Goal: Submit feedback/report problem: Submit feedback/report problem

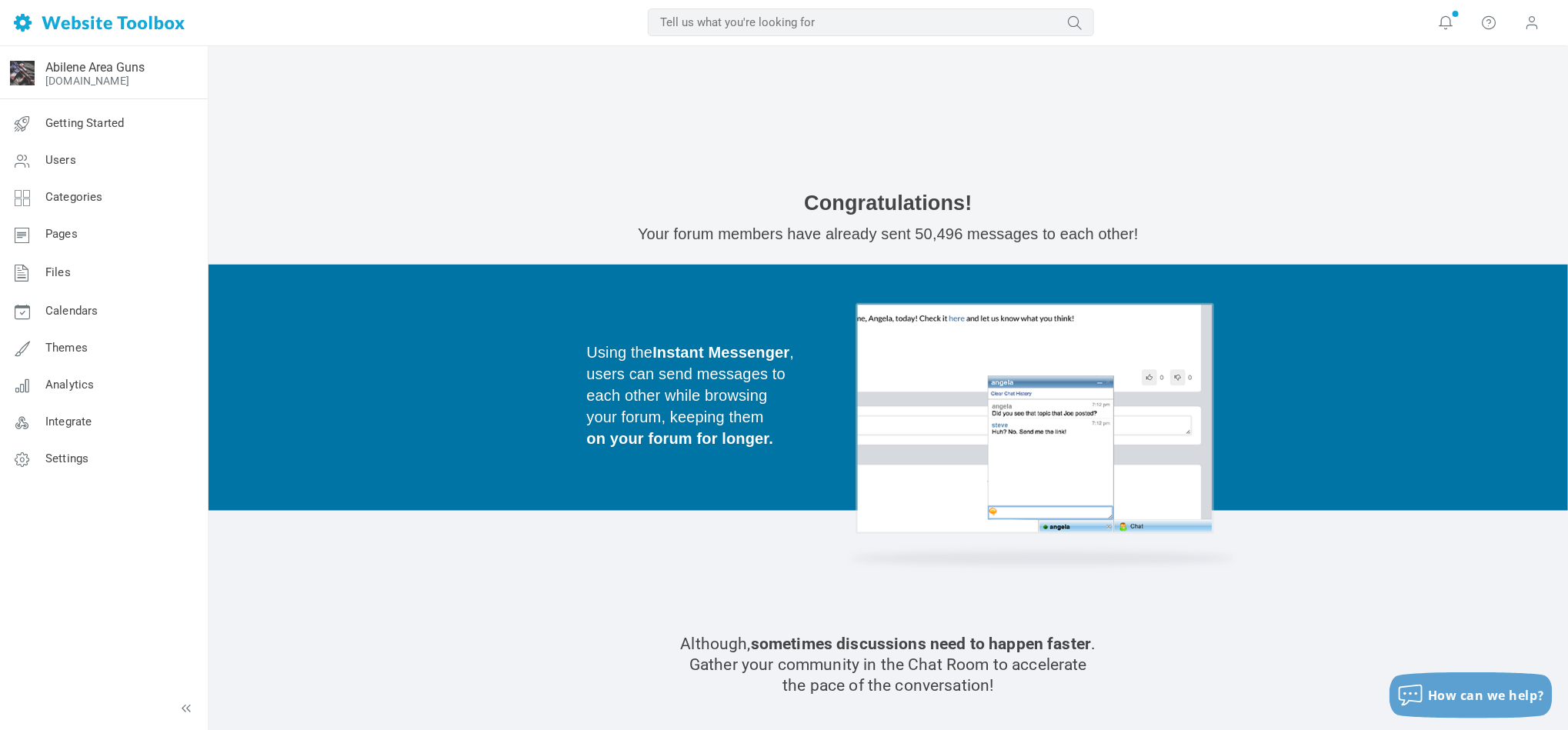
scroll to position [922, 0]
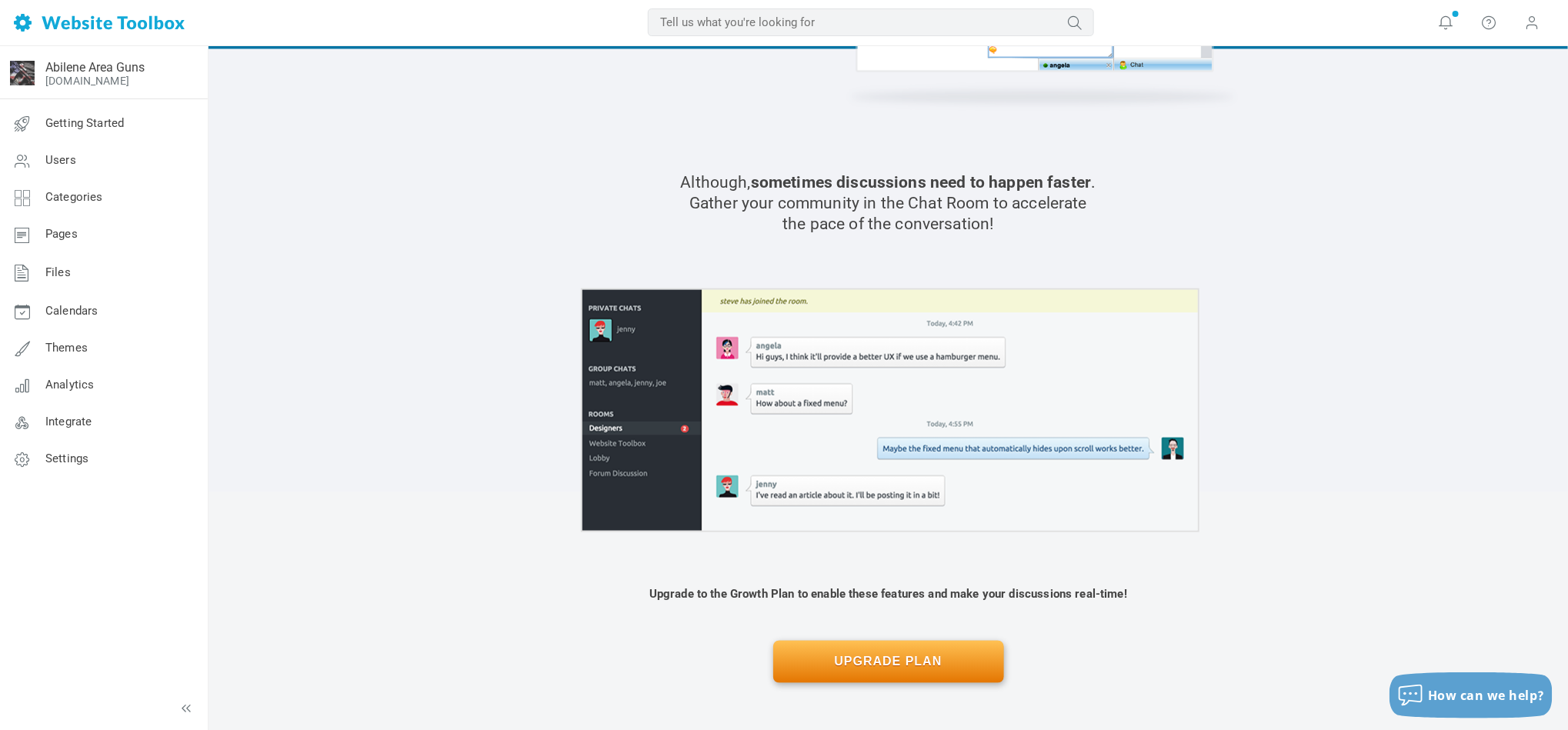
click at [1488, 185] on section "Although, sometimes discussions need to happen faster . Gather your community i…" at bounding box center [888, 270] width 1359 height 442
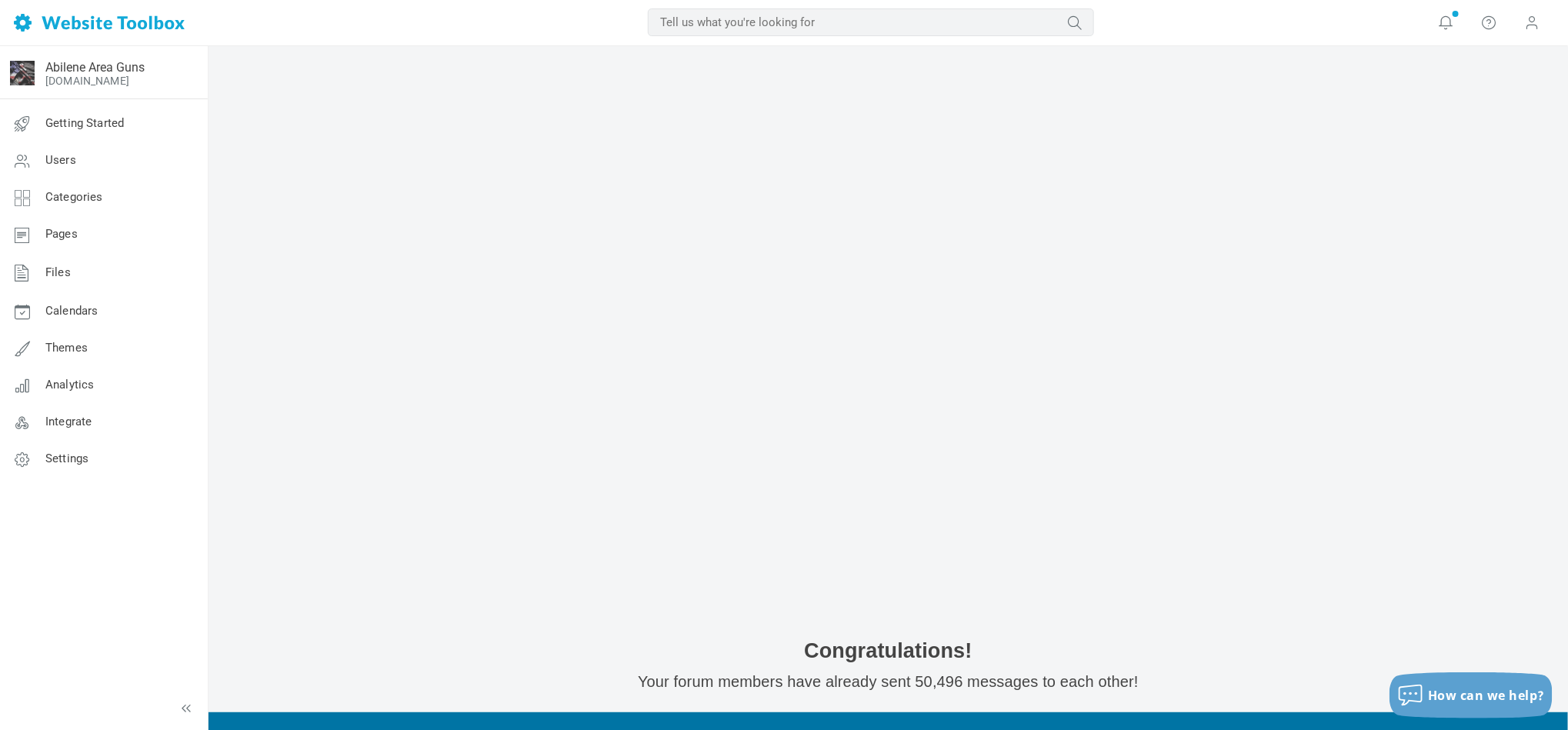
scroll to position [0, 0]
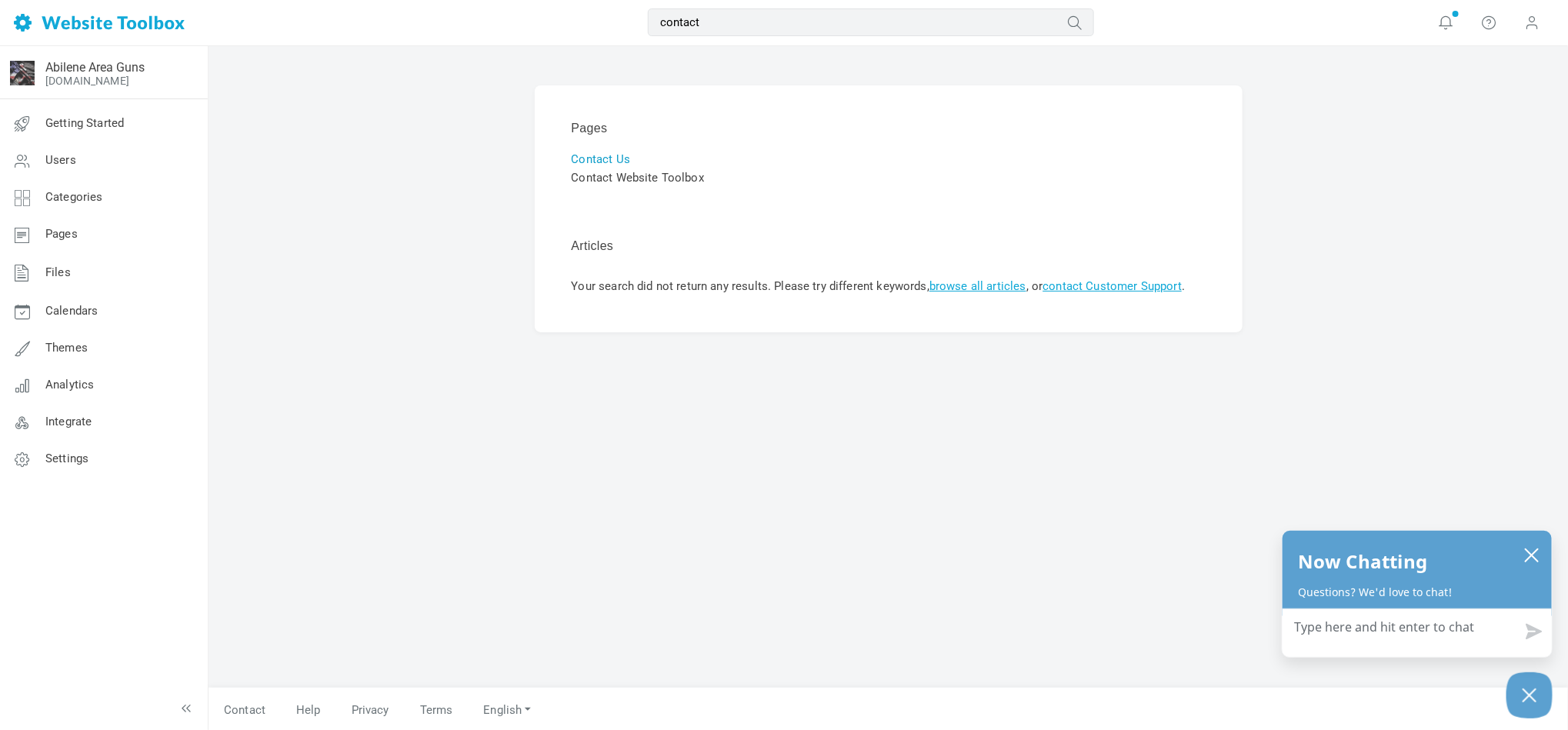
click at [575, 157] on link "Contact Us" at bounding box center [601, 159] width 59 height 14
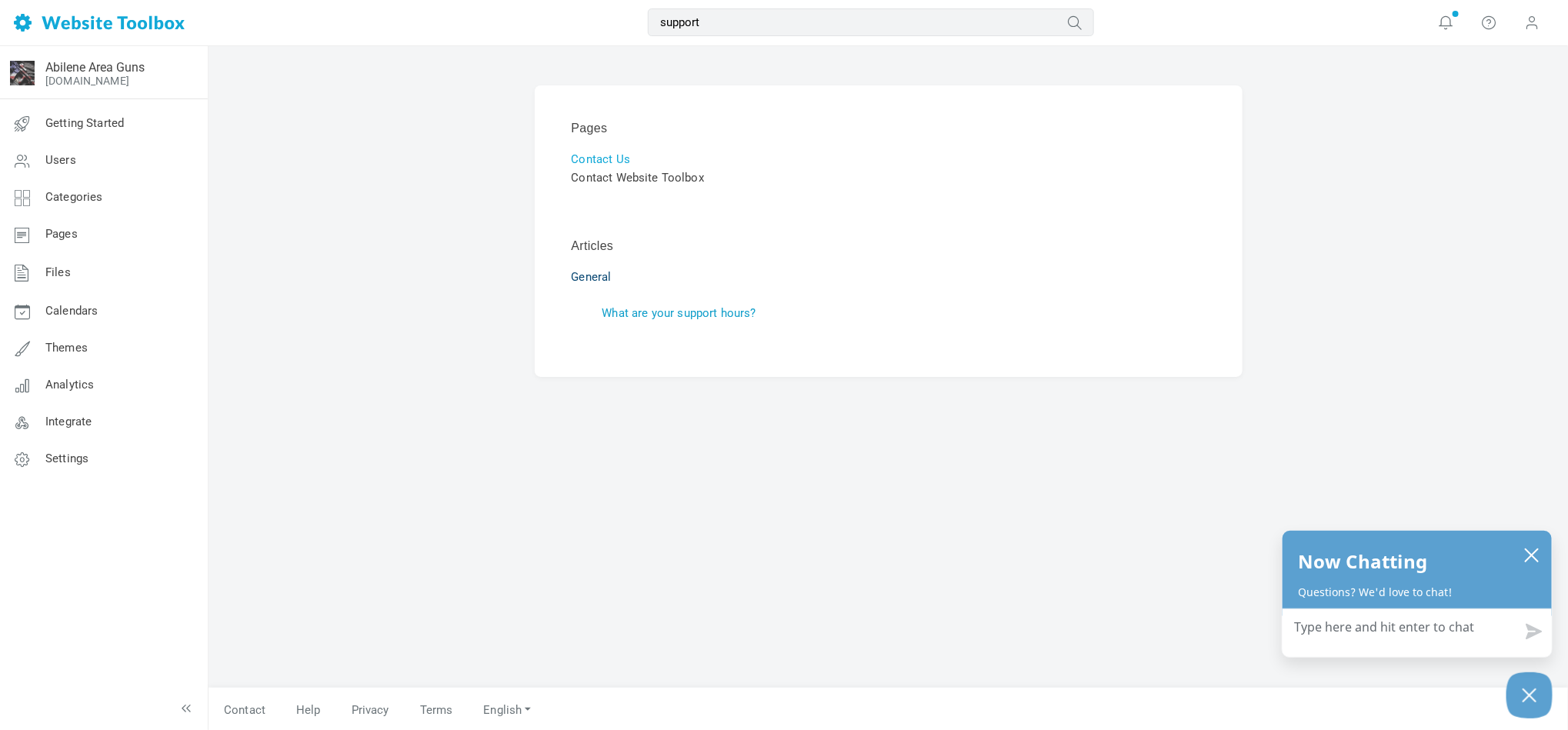
click at [681, 313] on link "What are your support hours?" at bounding box center [679, 313] width 154 height 14
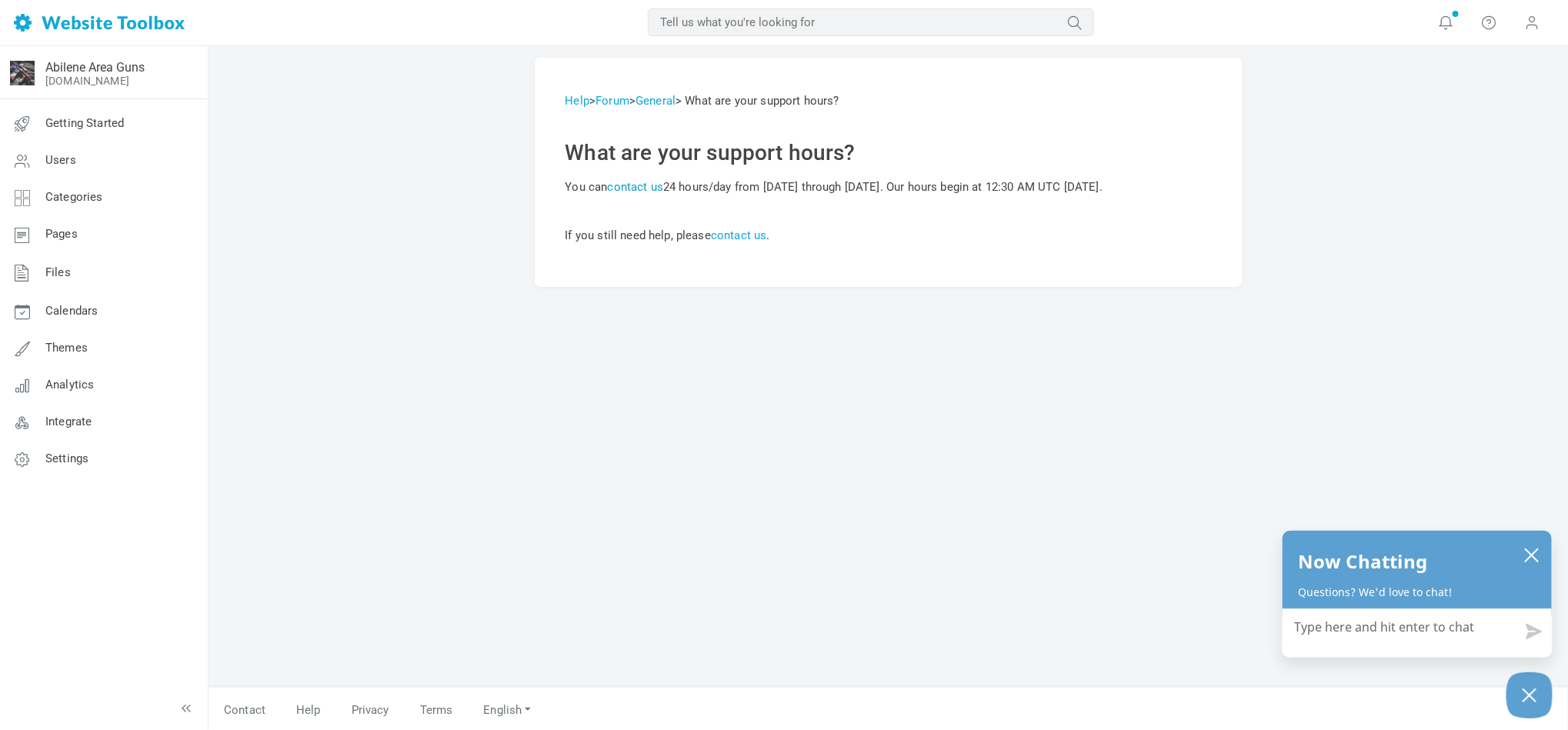
click at [633, 184] on link "contact us" at bounding box center [636, 187] width 56 height 14
click at [630, 181] on link "contact us" at bounding box center [636, 187] width 56 height 14
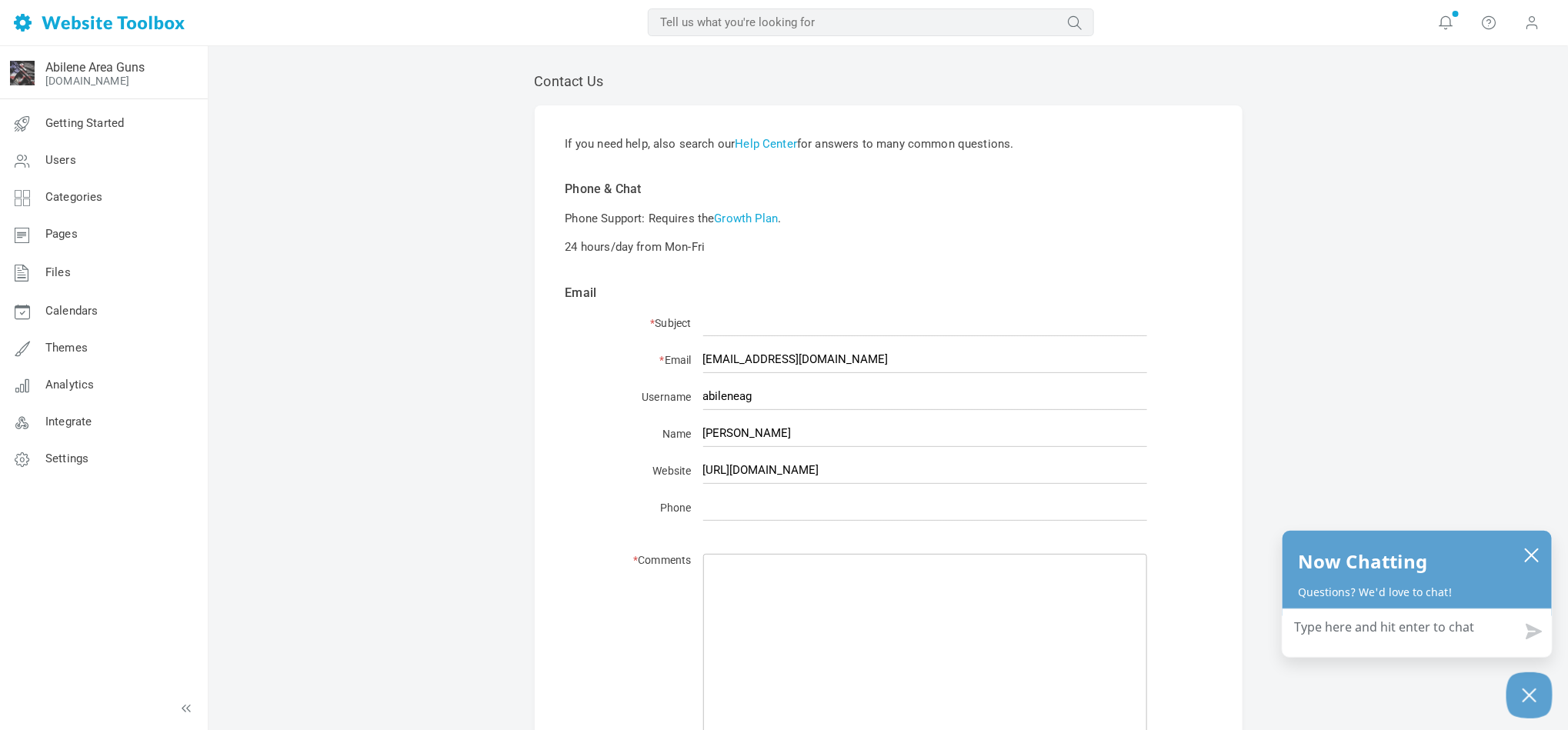
click at [803, 22] on input "text" at bounding box center [871, 23] width 446 height 28
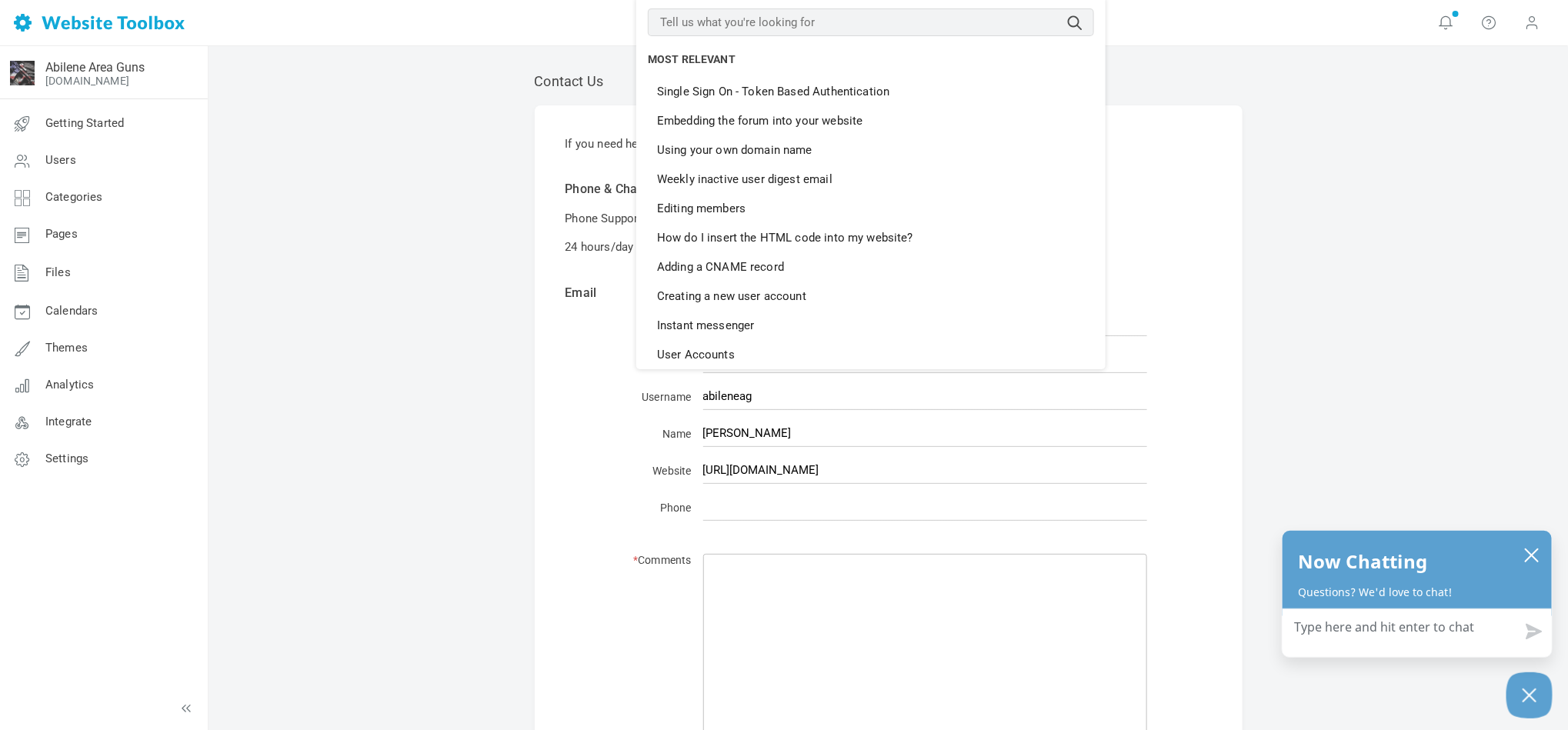
paste input "[EMAIL_ADDRESS][DOMAIN_NAME]"
type input "support@websitetoolbox.com"
click at [1094, 11] on button "submit" at bounding box center [1094, 11] width 0 height 0
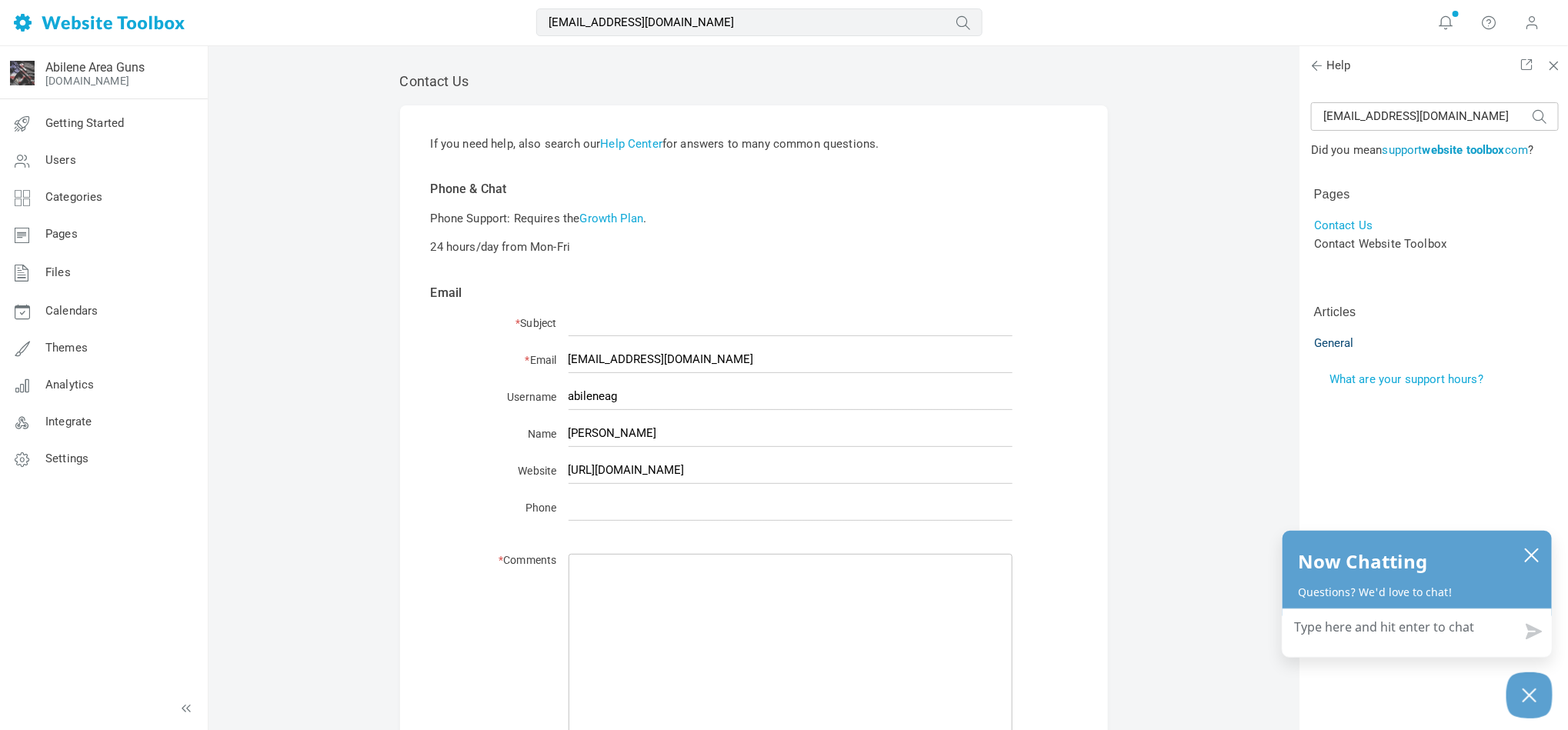
click at [1420, 146] on link "support website toolbox com" at bounding box center [1456, 150] width 146 height 14
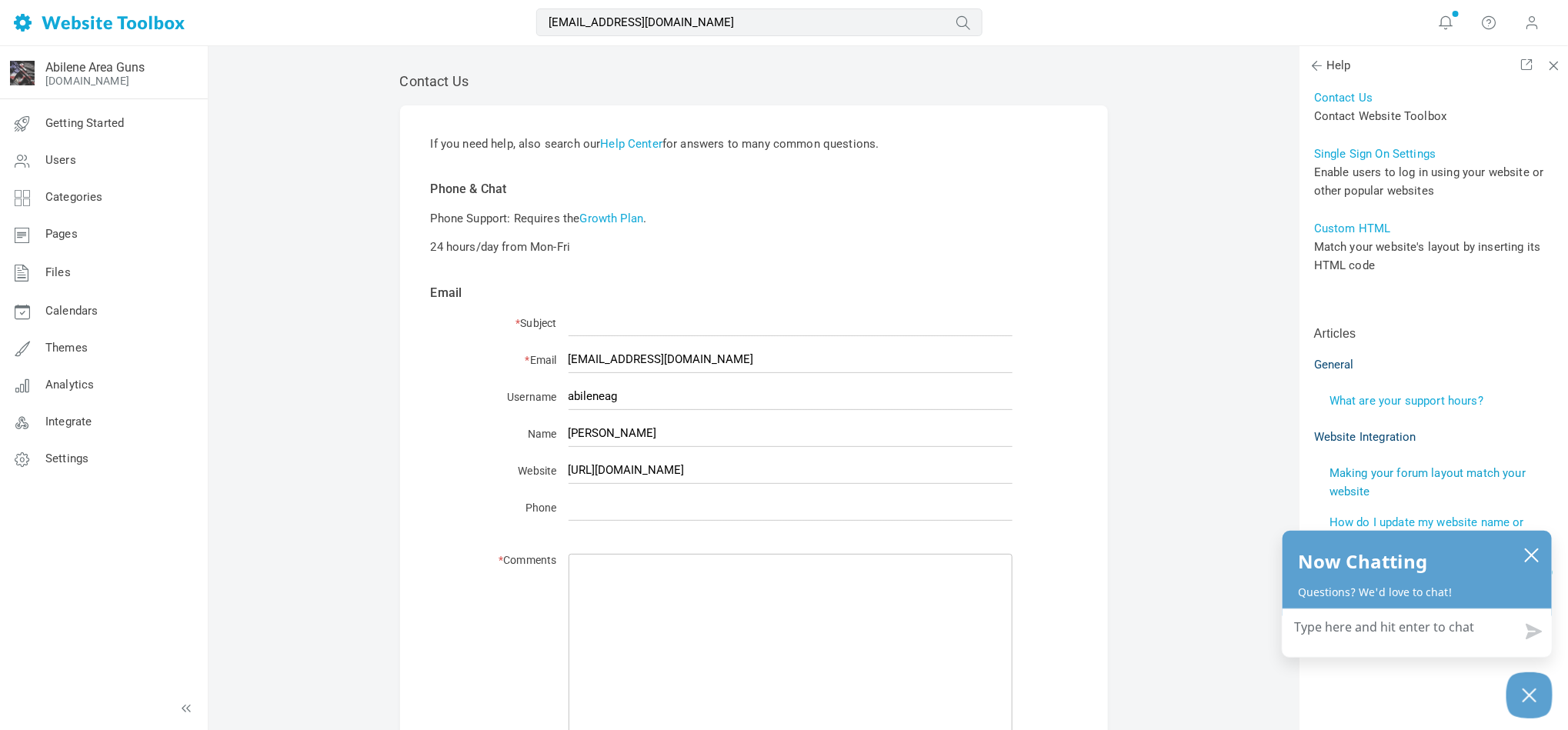
scroll to position [115, 0]
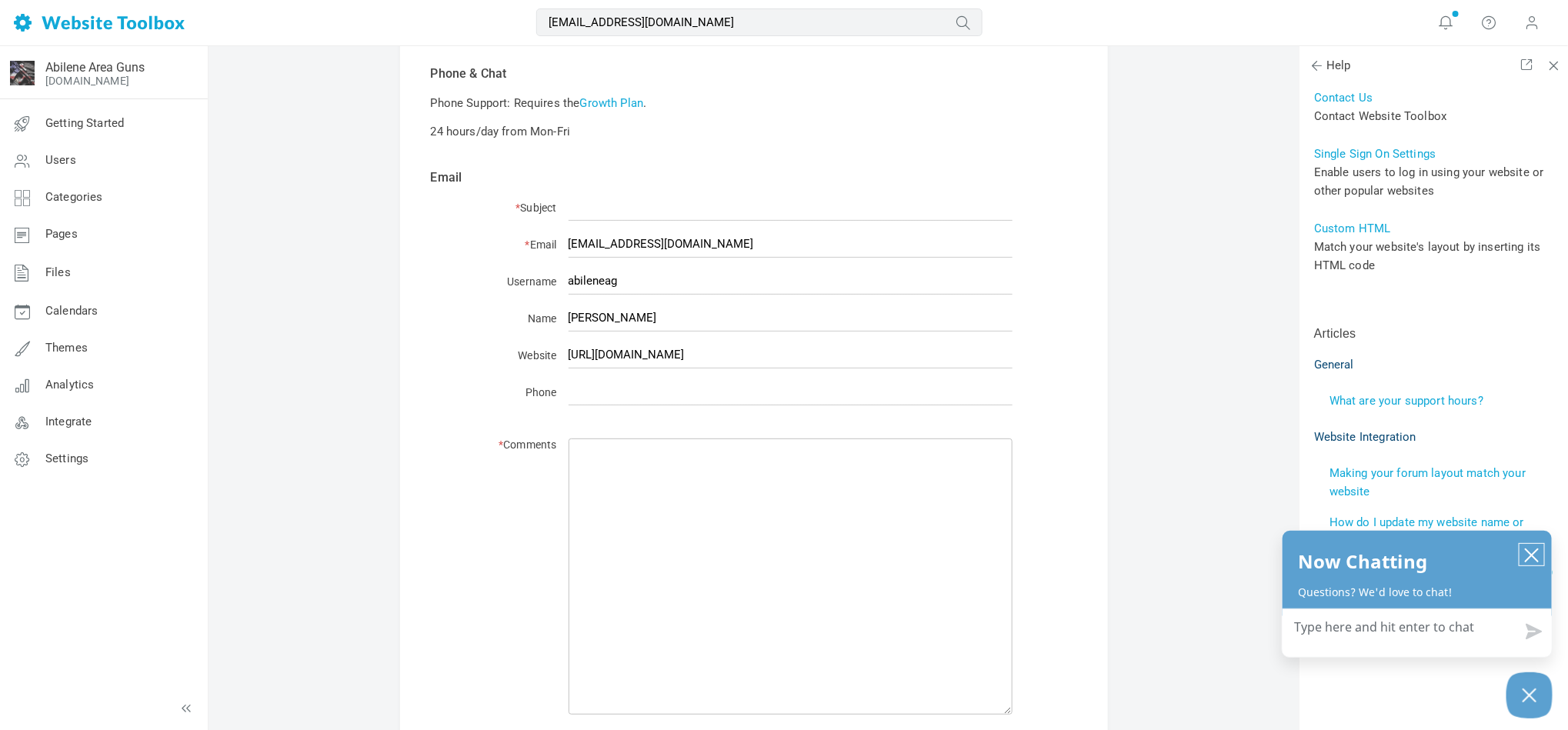
click at [1532, 552] on icon "close chatbox" at bounding box center [1531, 555] width 12 height 12
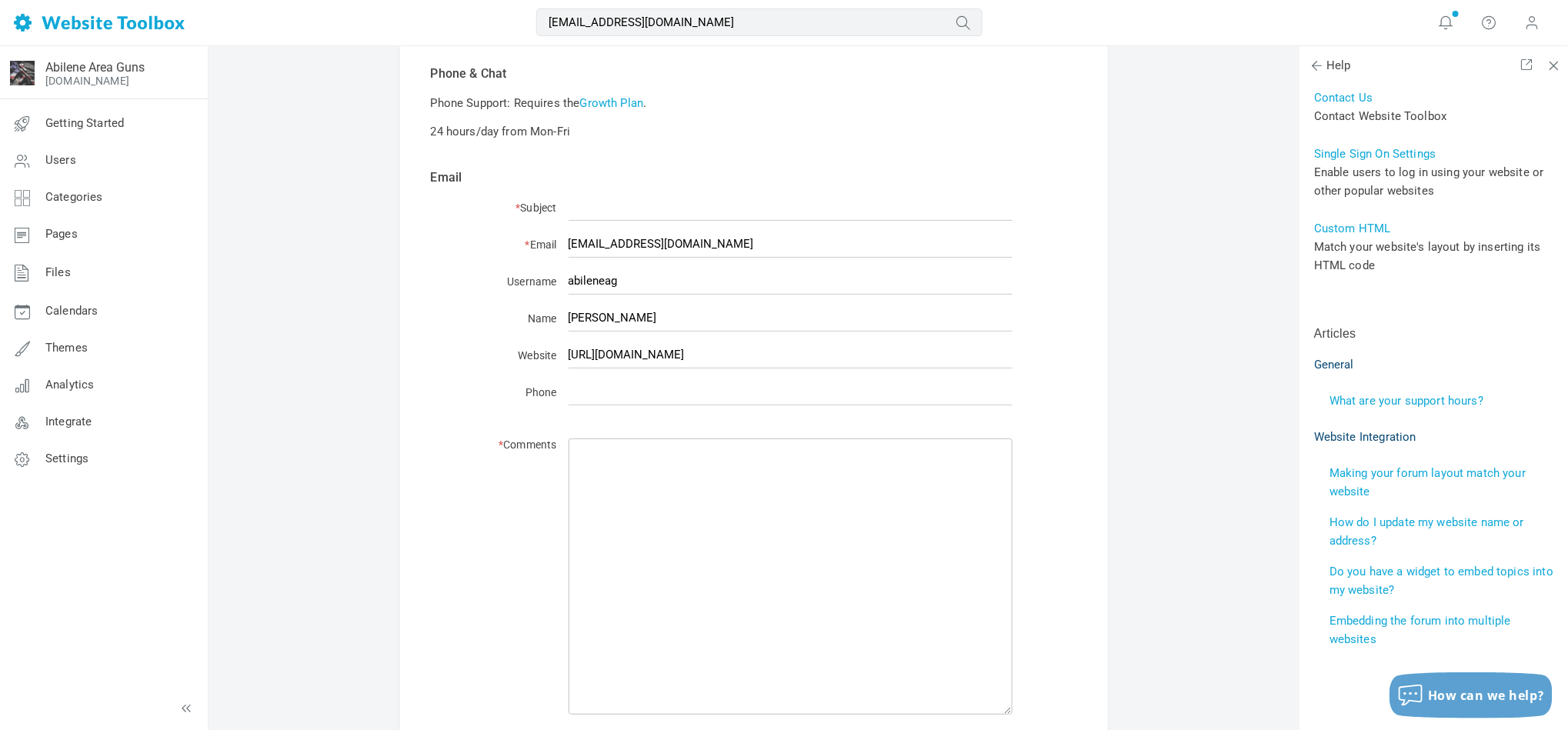
click at [65, 586] on div "Abilene Area Guns abileneareaguns.com Getting Started Users Categories Pages Fi…" at bounding box center [103, 388] width 208 height 683
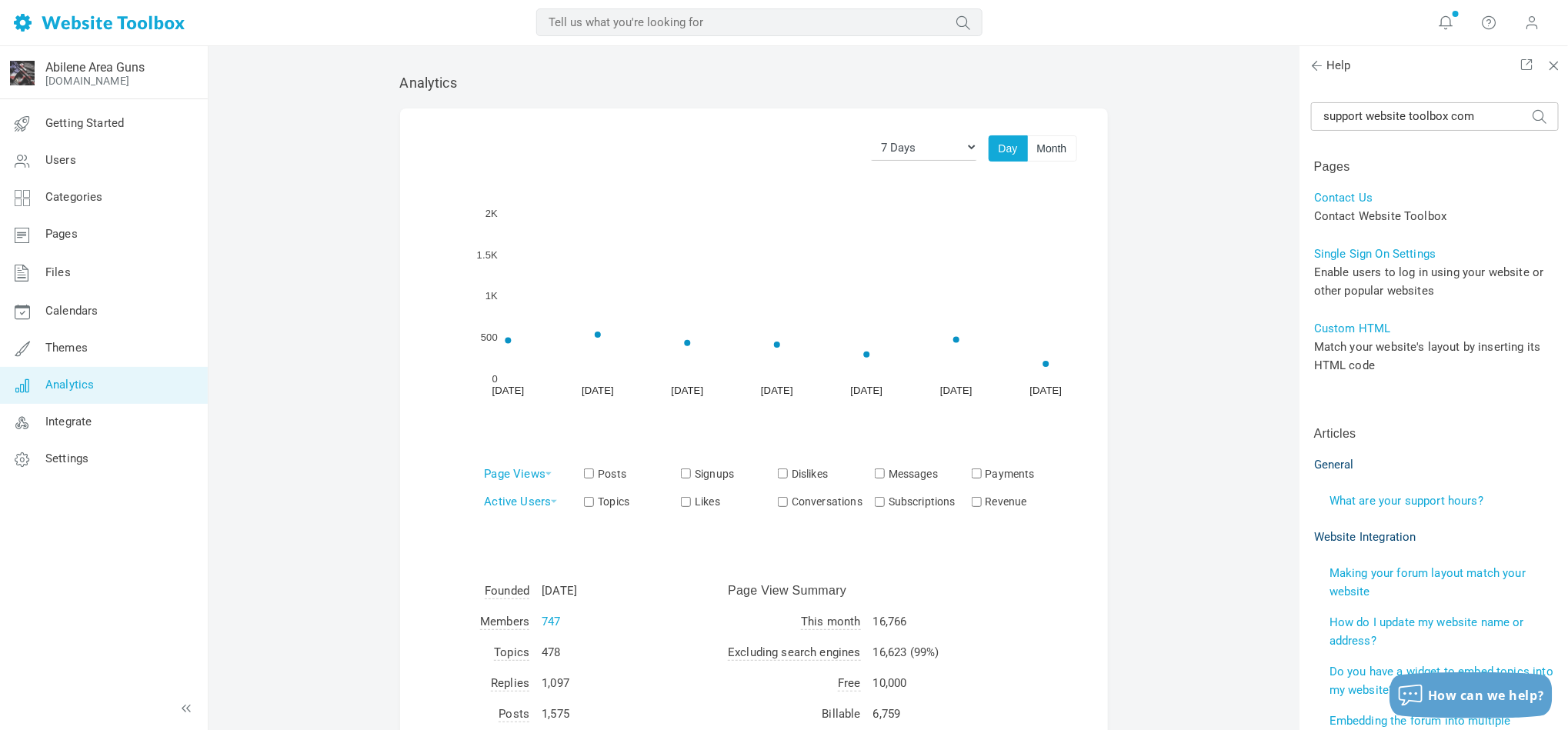
scroll to position [100, 0]
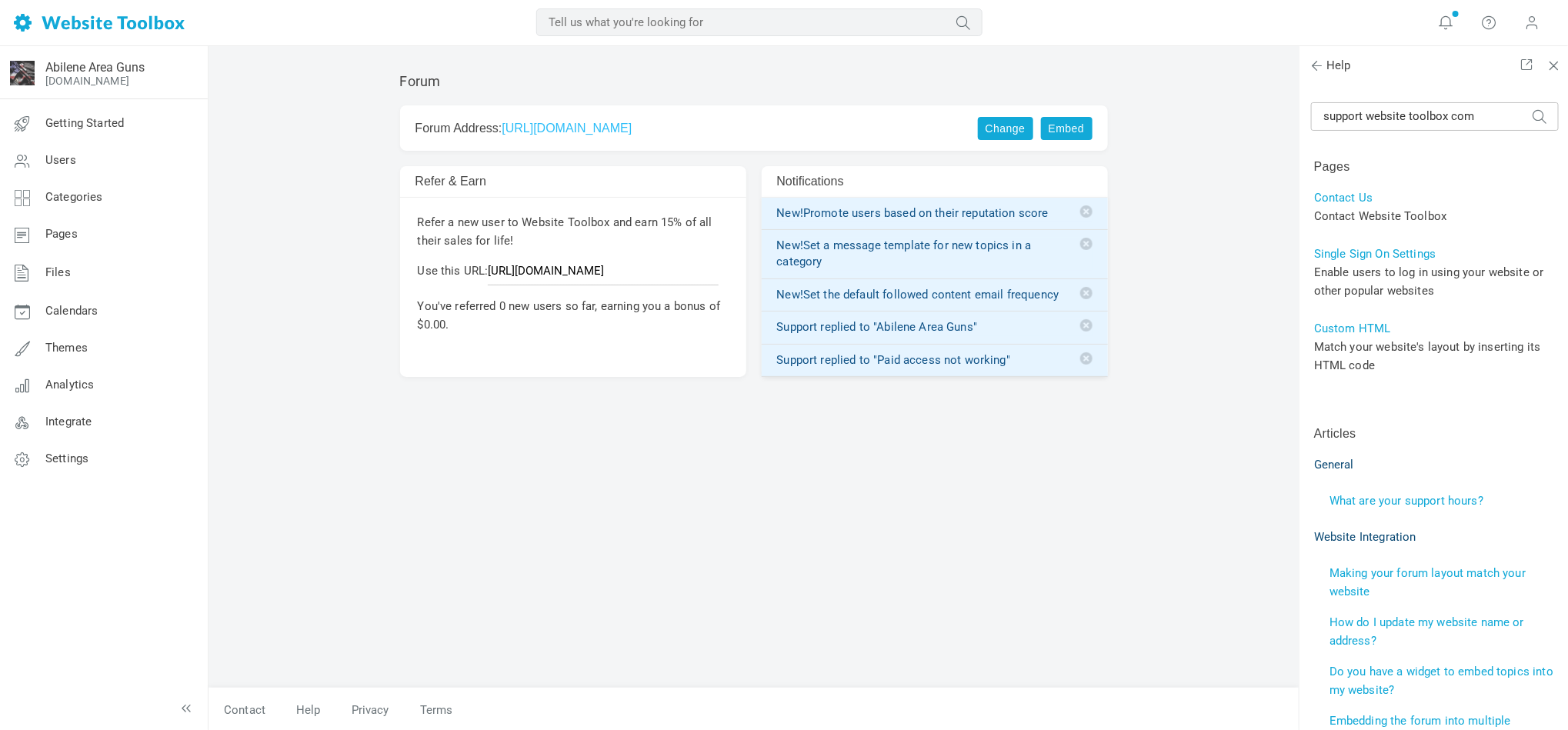
scroll to position [100, 0]
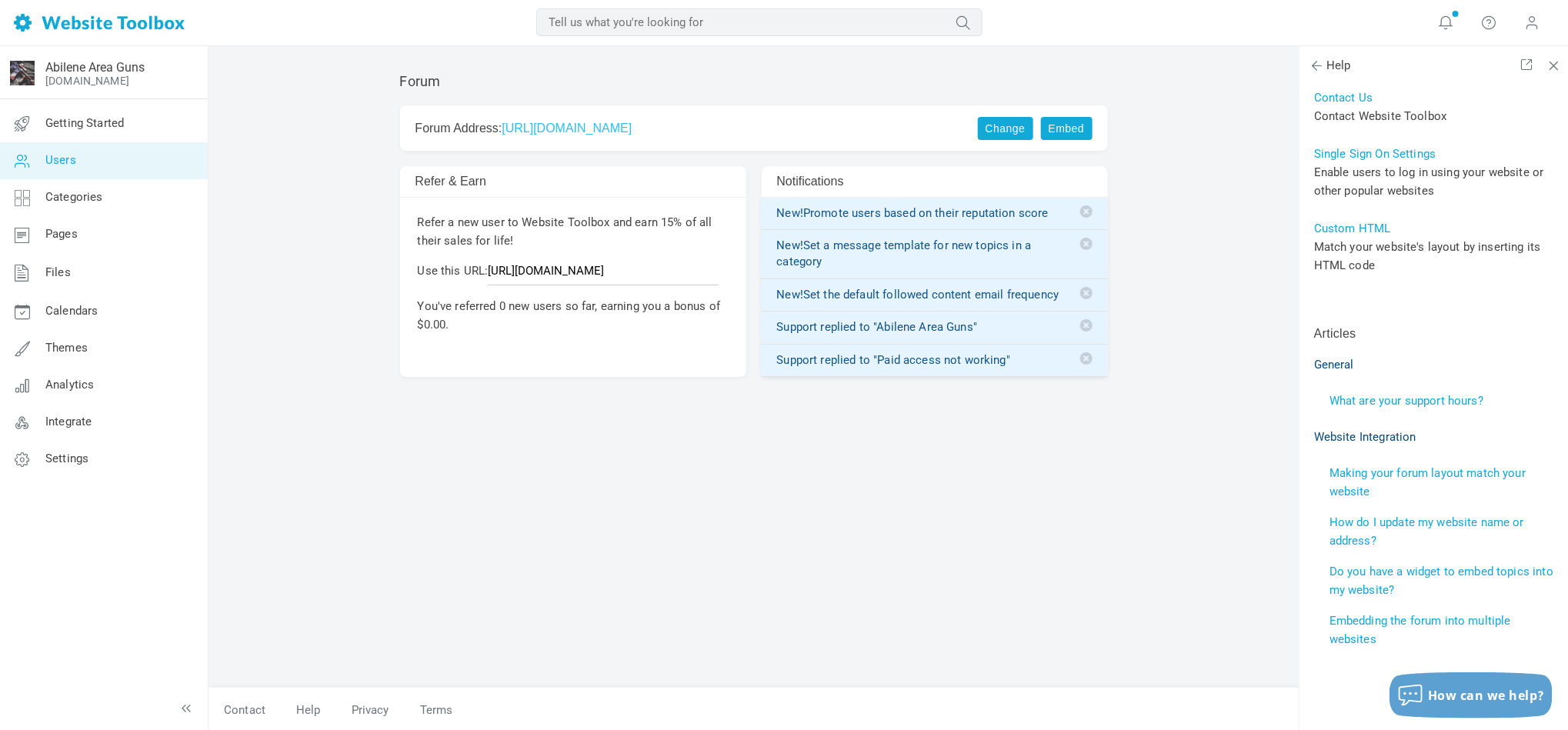
click at [75, 155] on span "Users" at bounding box center [61, 160] width 31 height 14
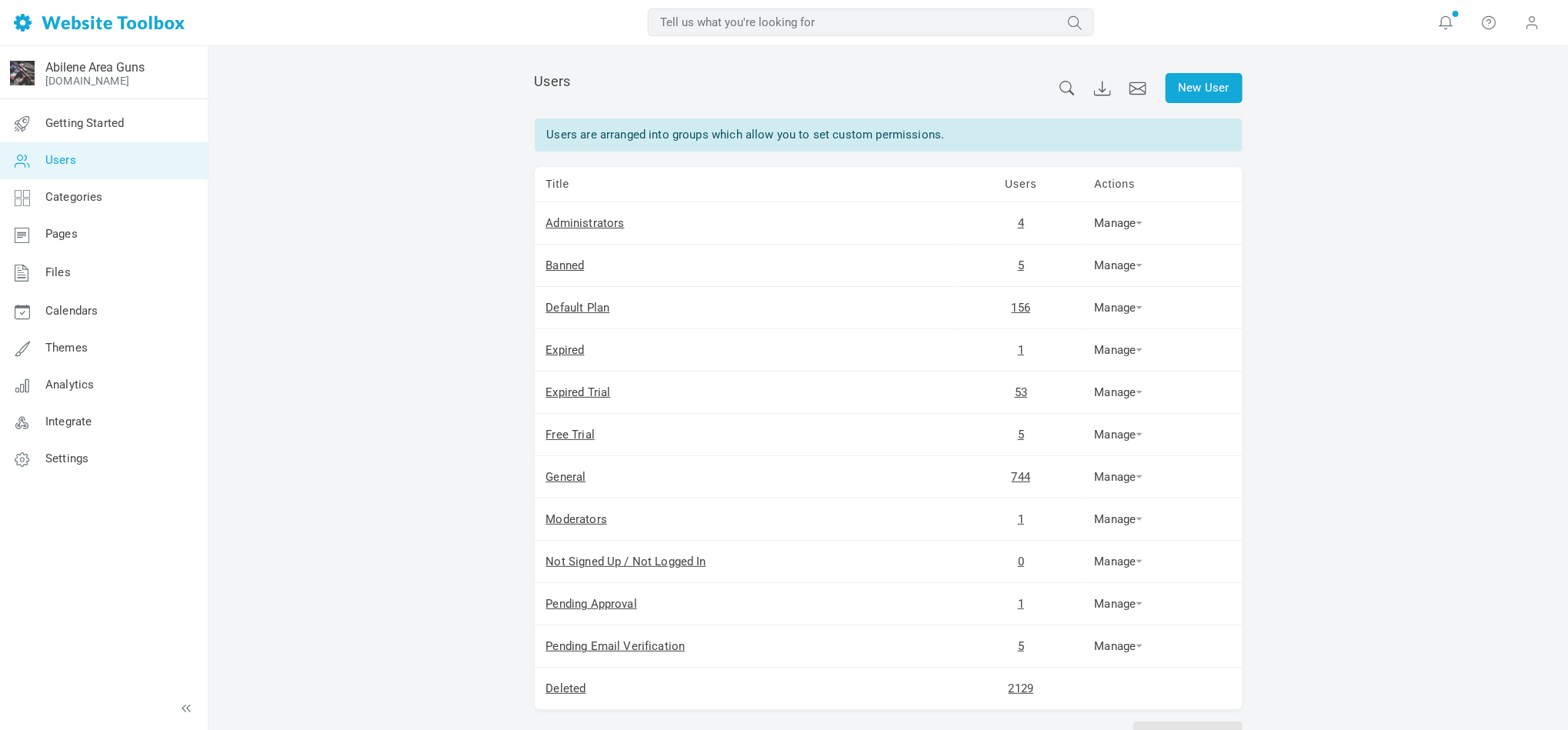
scroll to position [100, 0]
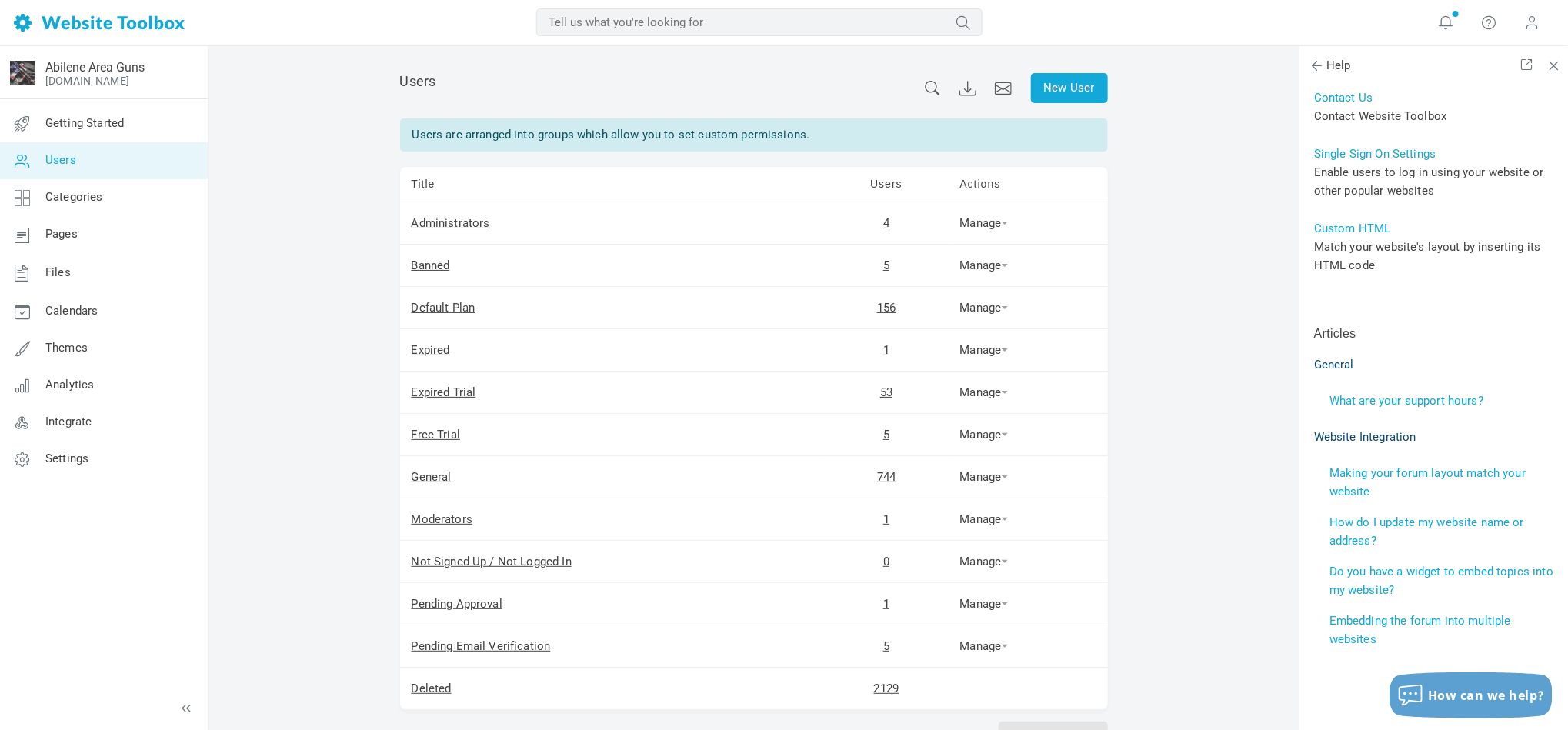
click at [879, 226] on td "4" at bounding box center [886, 223] width 124 height 42
click at [886, 224] on link "4" at bounding box center [886, 223] width 6 height 14
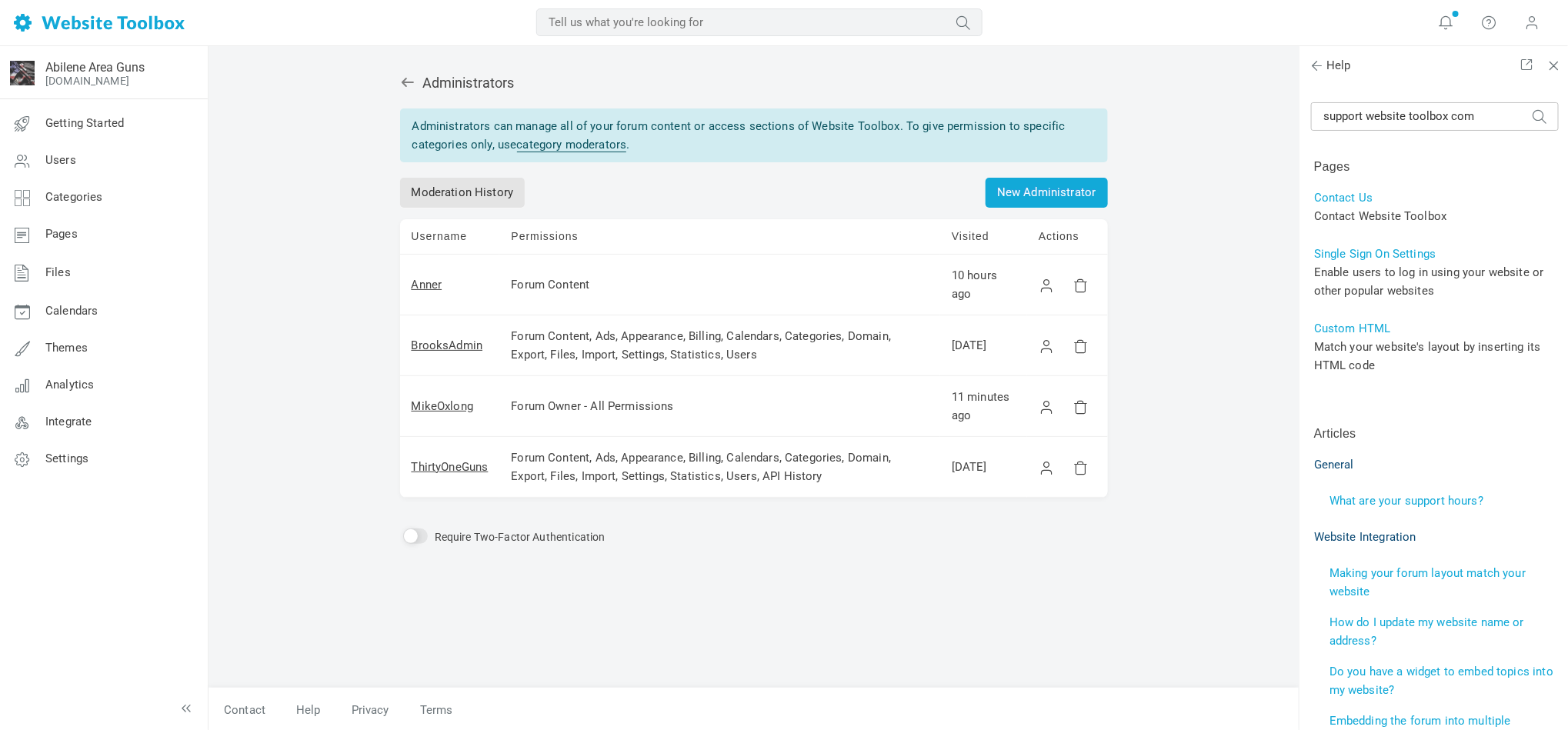
scroll to position [100, 0]
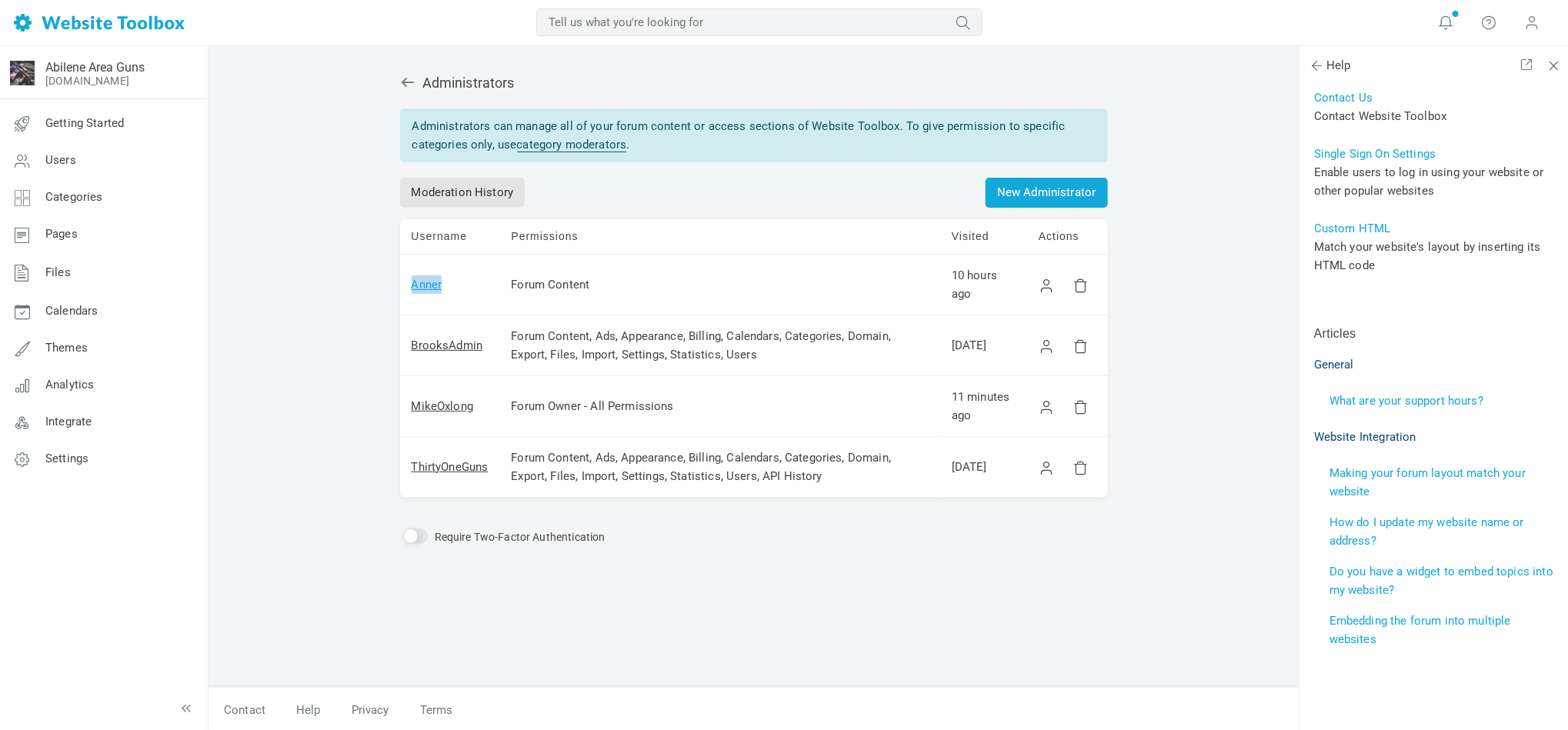
drag, startPoint x: 457, startPoint y: 289, endPoint x: 411, endPoint y: 283, distance: 46.4
click at [411, 283] on td "Anner" at bounding box center [450, 284] width 100 height 61
copy link "Anner"
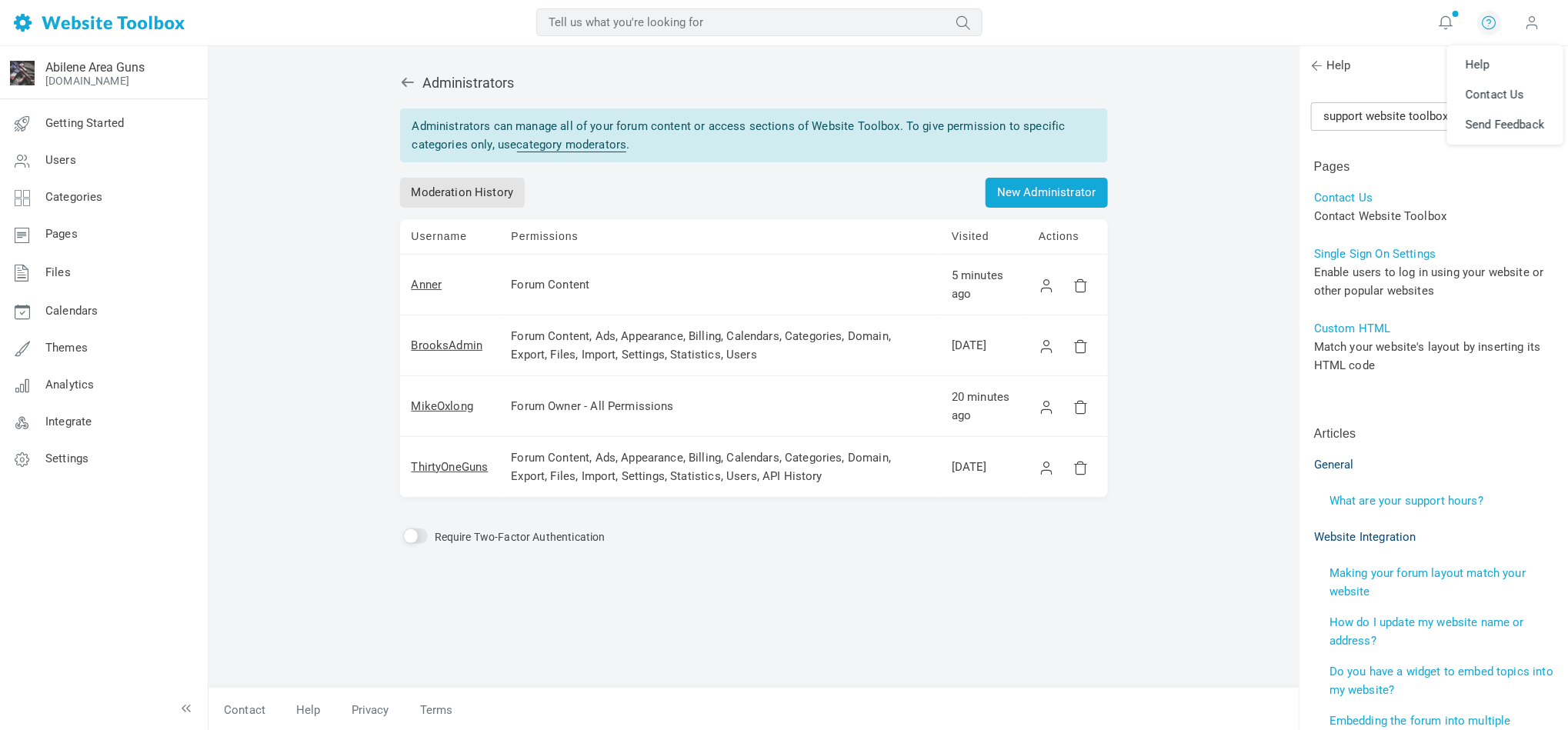
scroll to position [100, 0]
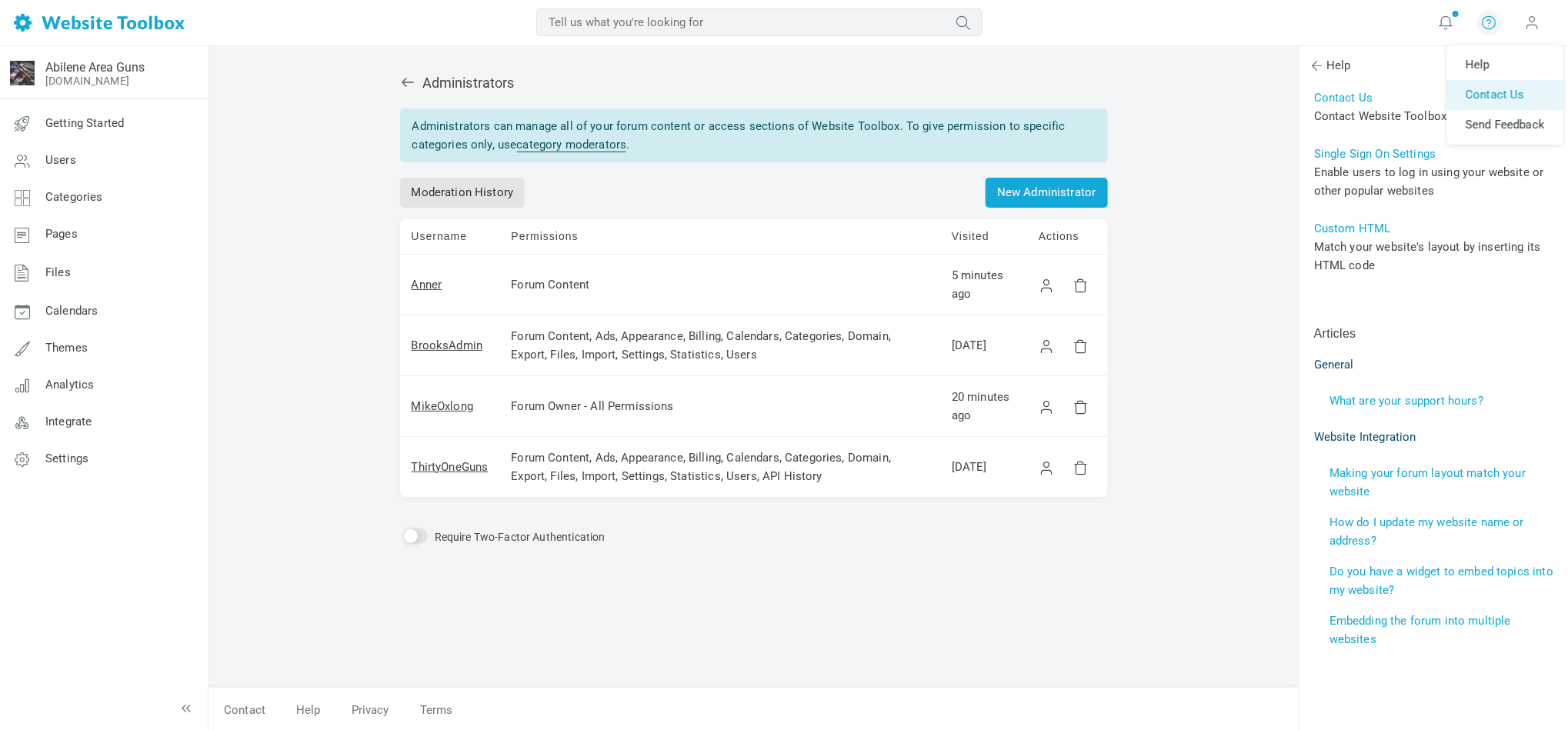
click at [1472, 100] on link "Contact Us" at bounding box center [1505, 95] width 116 height 30
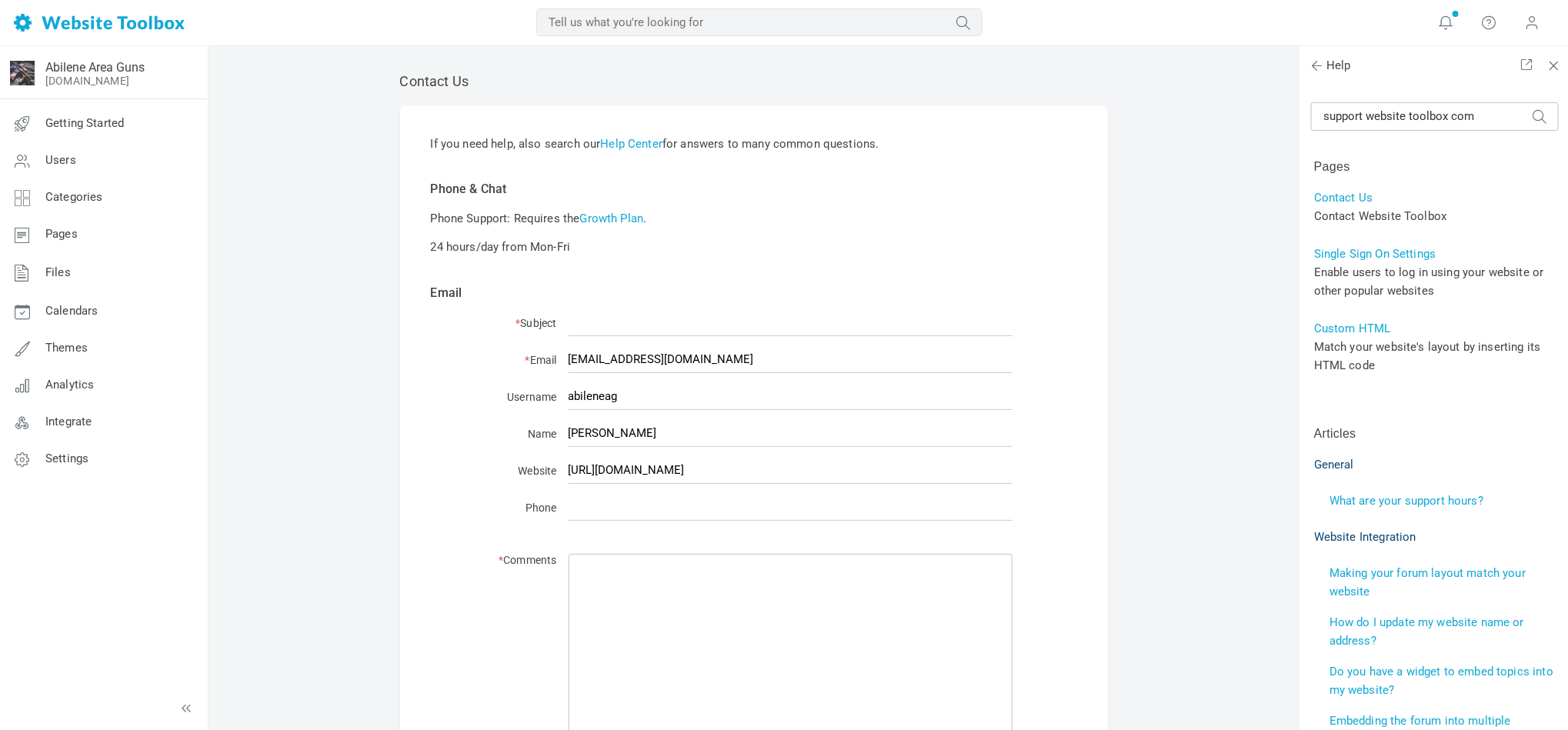
scroll to position [100, 0]
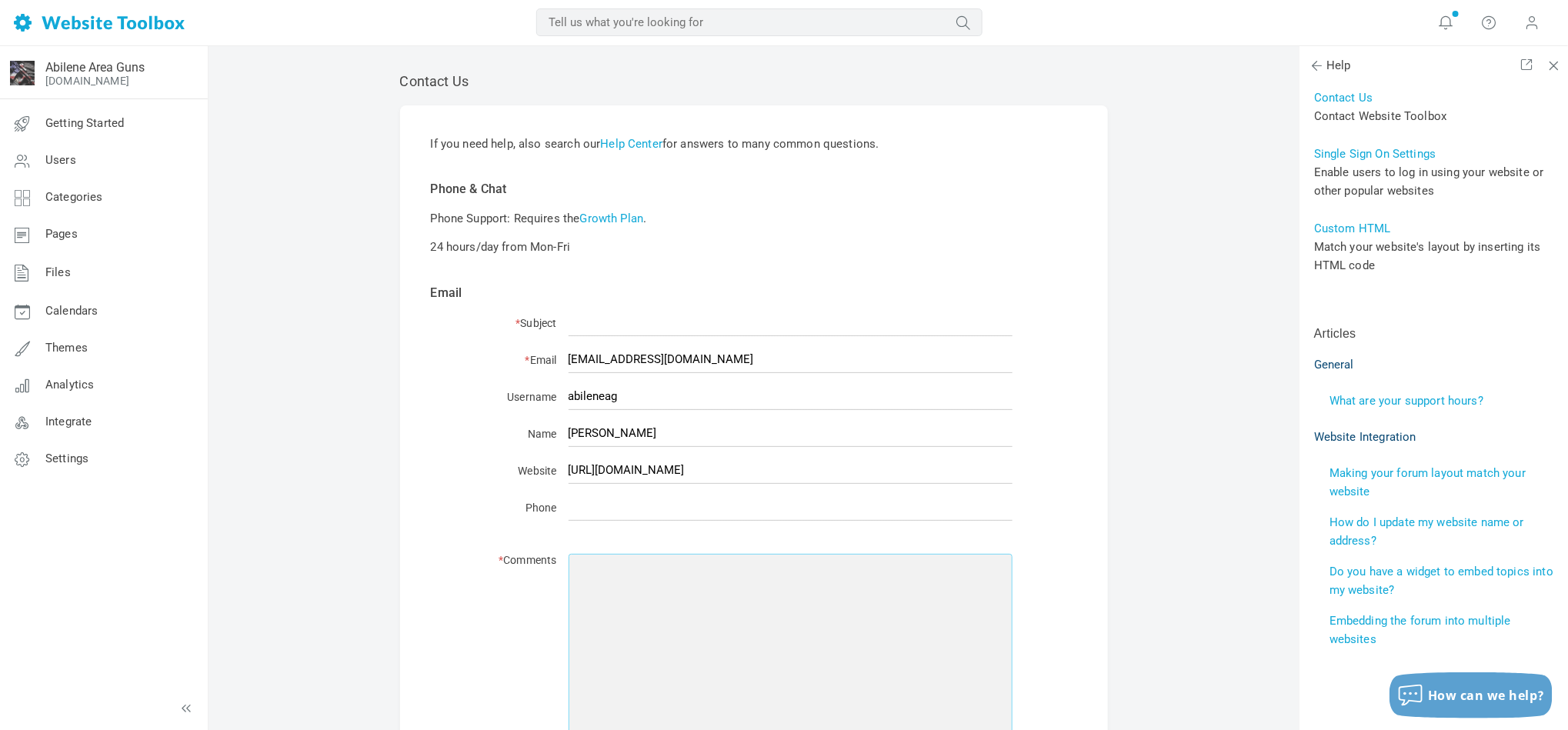
click at [656, 590] on textarea "* Comments" at bounding box center [791, 691] width 444 height 276
paste textarea "Our website has been down since early this morning . Www.abileneareaguns.com sa…"
type textarea "Our website has been down since early this morning . Www.abileneareaguns.com sa…"
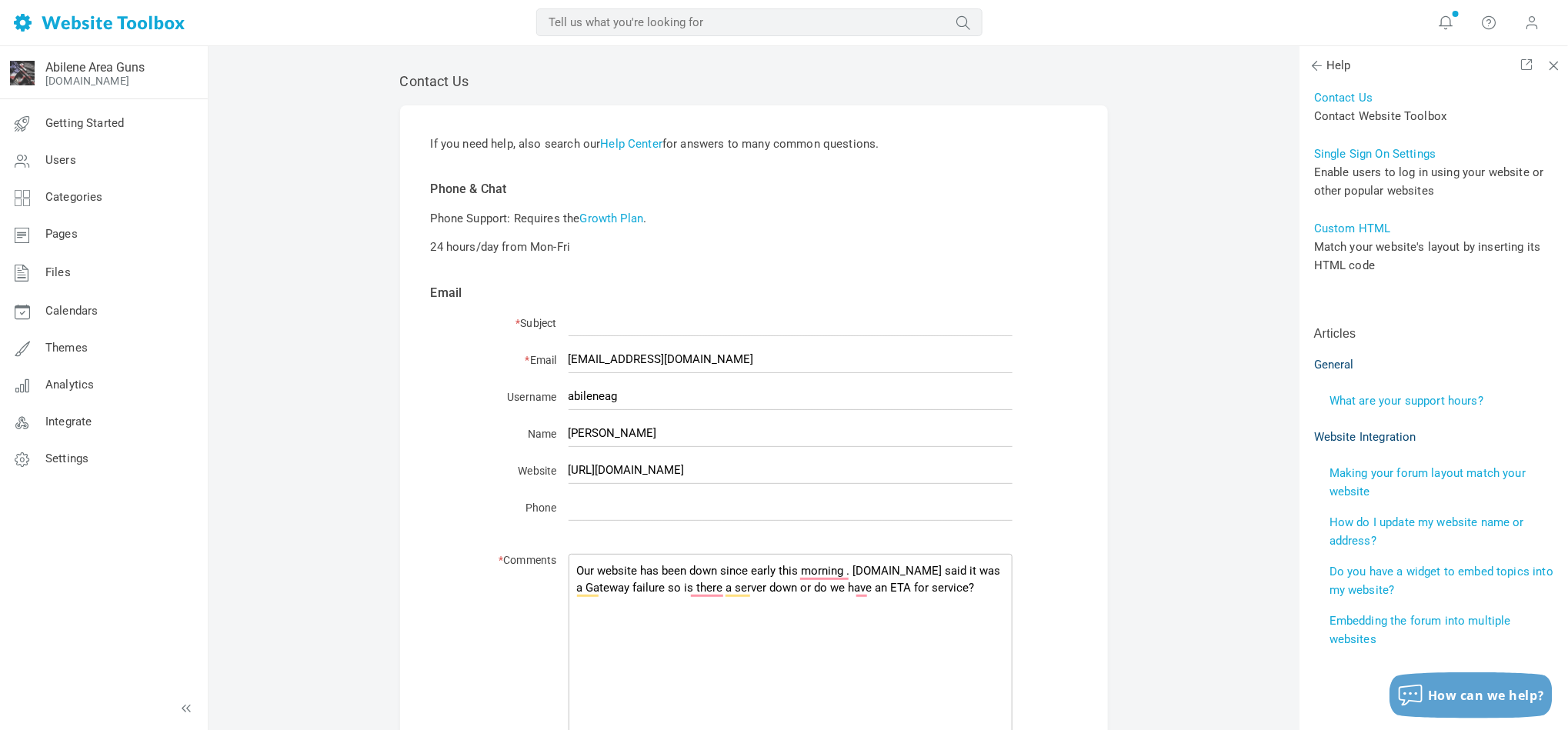
click at [1072, 390] on div "If you need help, also search our Help Center for answers to many common questi…" at bounding box center [754, 646] width 708 height 1081
click at [1090, 385] on div "If you need help, also search our Help Center for answers to many common questi…" at bounding box center [754, 646] width 708 height 1081
click at [588, 311] on input "* Subject" at bounding box center [791, 322] width 444 height 27
drag, startPoint x: 625, startPoint y: 330, endPoint x: 508, endPoint y: 321, distance: 117.3
click at [508, 321] on div "* Subject Unabk" at bounding box center [753, 325] width 517 height 22
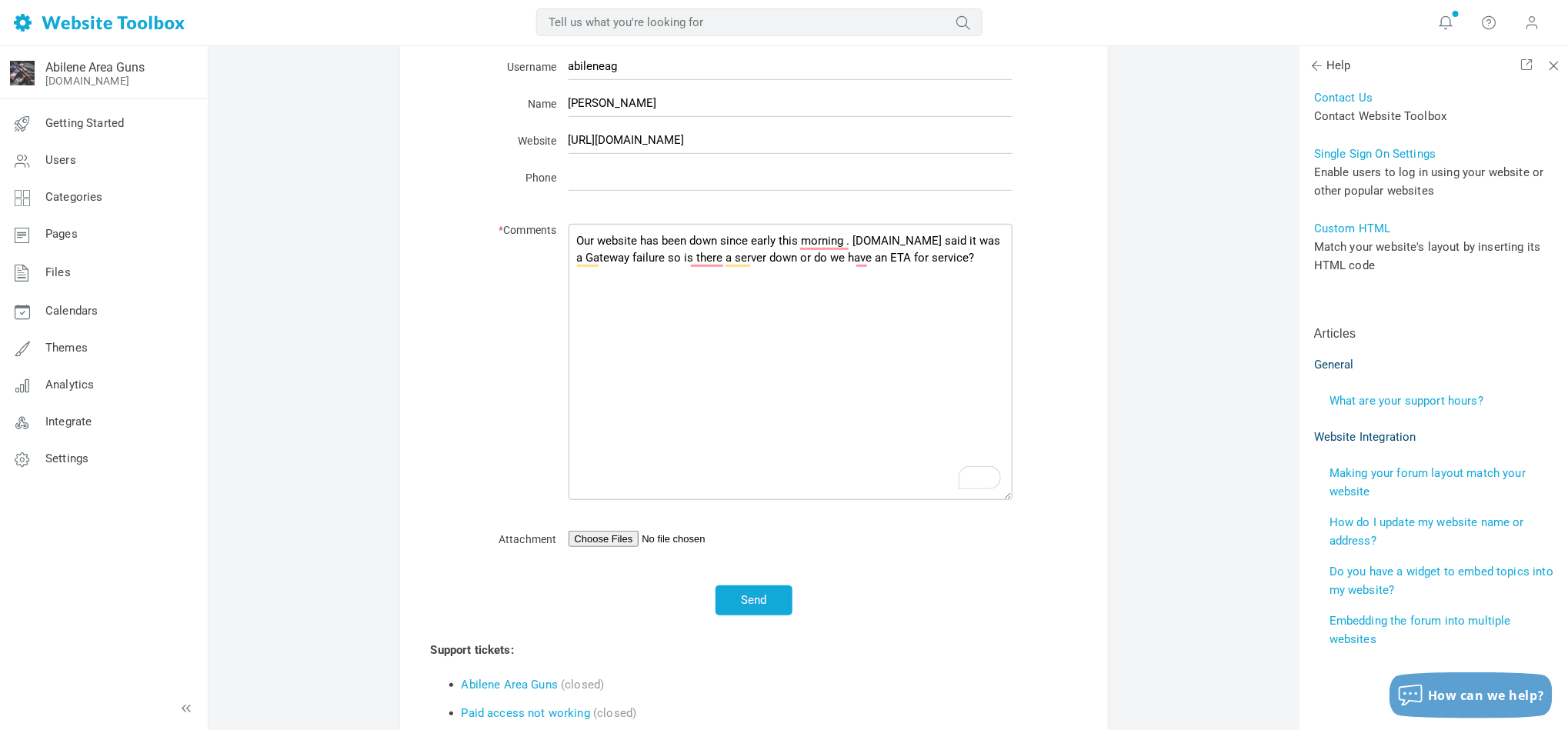
scroll to position [346, 0]
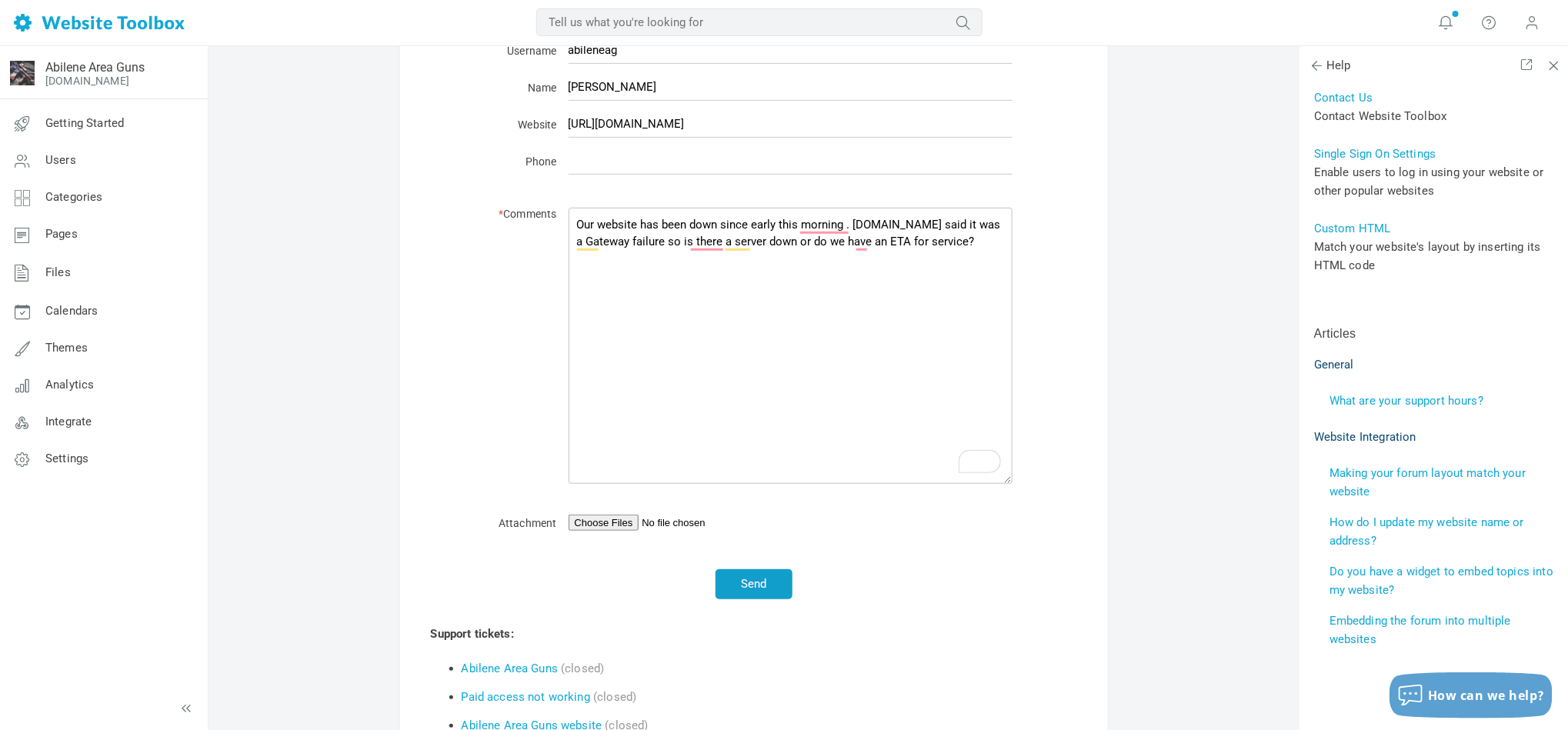
type input "500 Gateway Error: Update"
click at [739, 577] on button "Send" at bounding box center [754, 583] width 77 height 30
